Goal: Find specific page/section: Find specific page/section

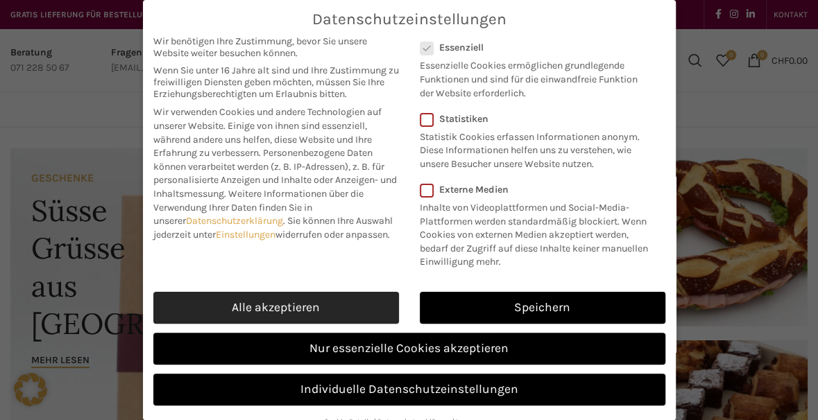
click at [361, 319] on link "Alle akzeptieren" at bounding box center [275, 308] width 245 height 32
checkbox input "true"
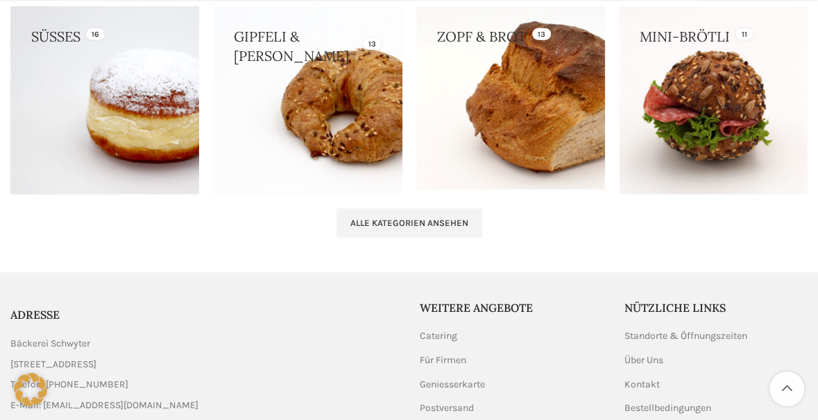
scroll to position [1496, 0]
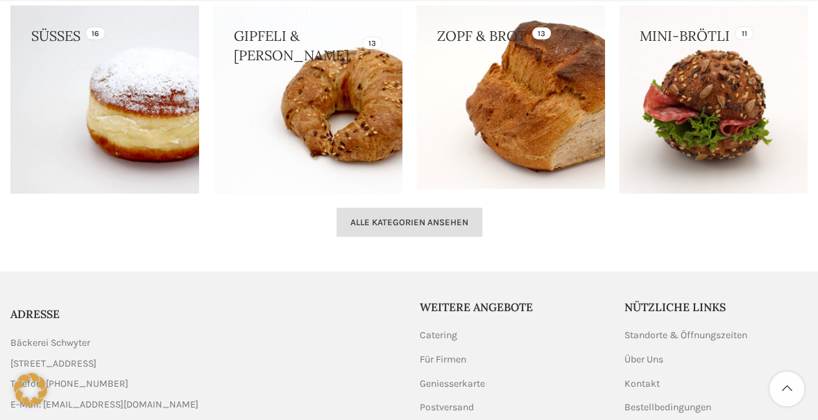
click at [397, 217] on span "Alle Kategorien ansehen" at bounding box center [409, 222] width 118 height 11
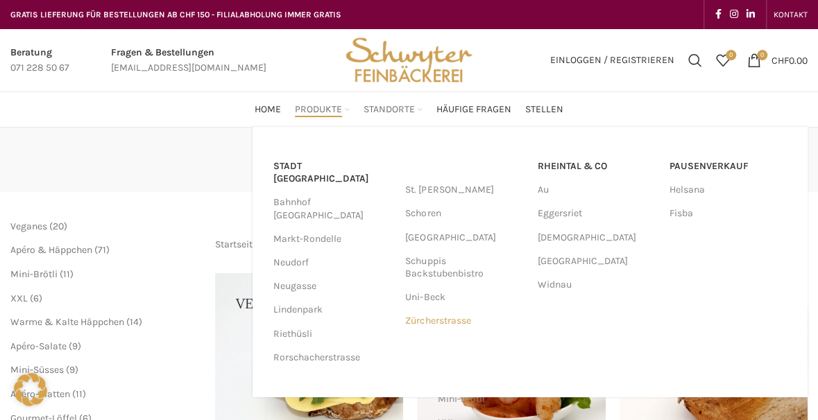
click at [447, 325] on link "Zürcherstrasse" at bounding box center [464, 321] width 118 height 24
